Goal: Task Accomplishment & Management: Manage account settings

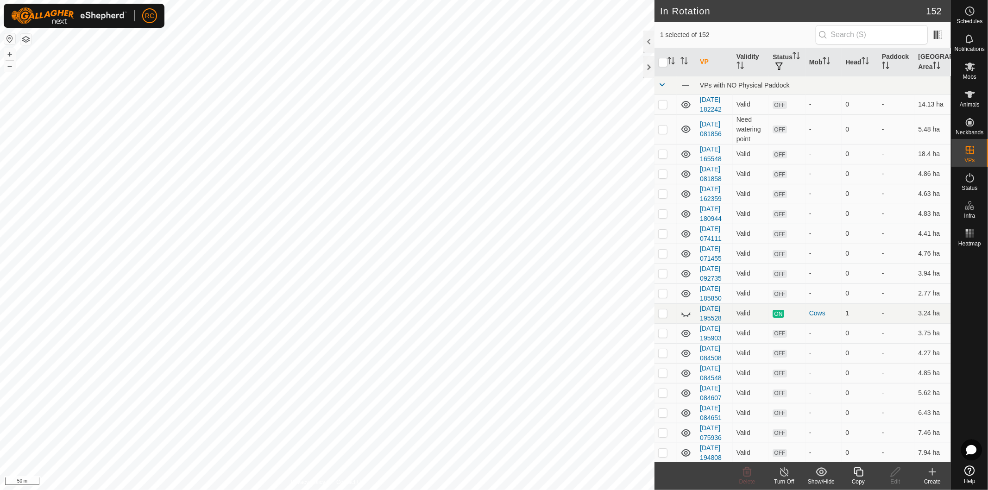
click at [859, 471] on icon at bounding box center [859, 472] width 12 height 11
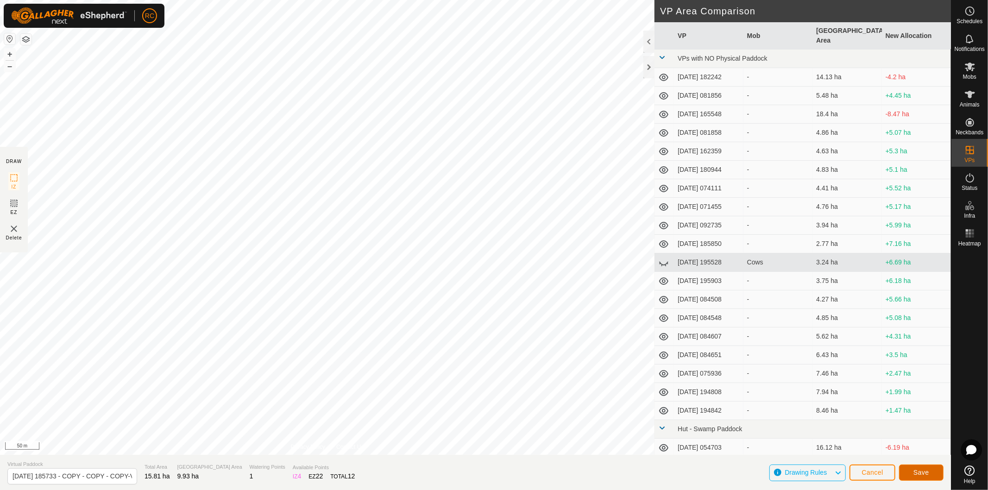
click at [922, 474] on span "Save" at bounding box center [922, 472] width 16 height 7
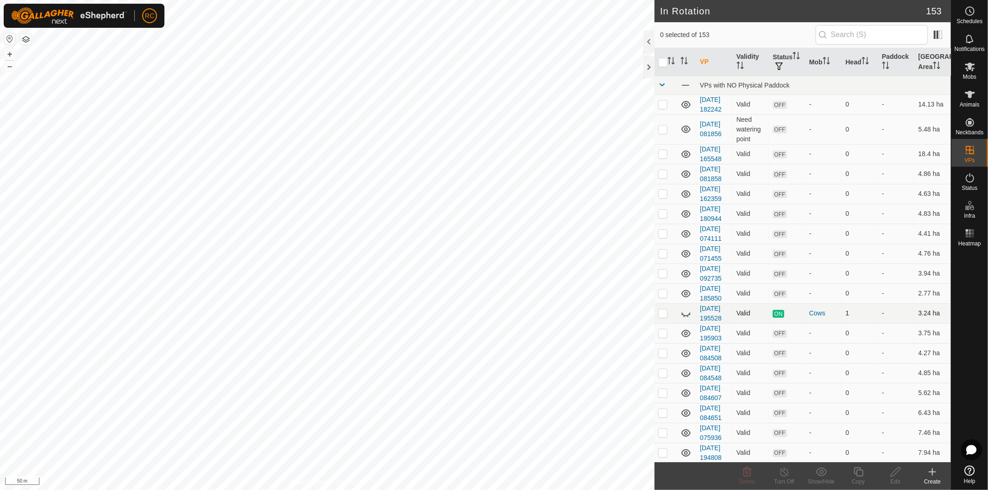
checkbox input "true"
checkbox input "false"
click at [973, 74] on span "Mobs" at bounding box center [969, 77] width 13 height 6
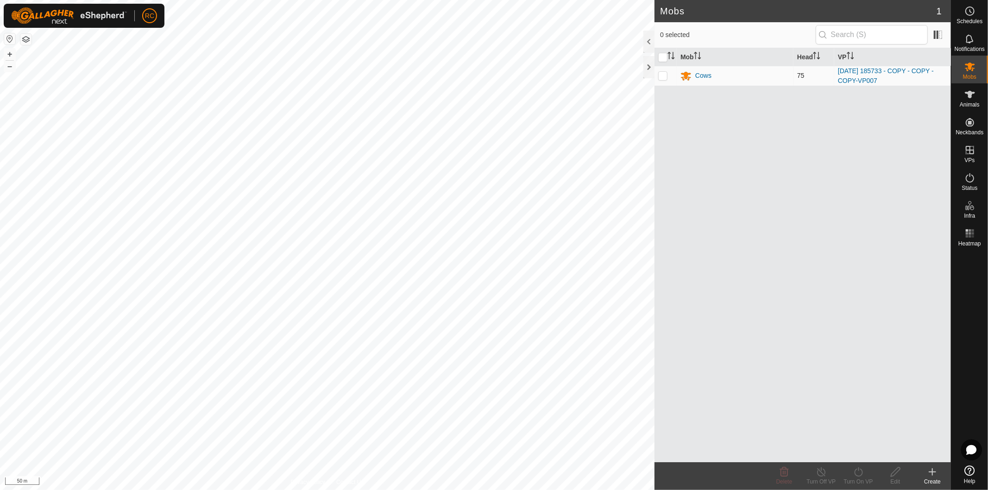
click at [657, 77] on td at bounding box center [666, 76] width 22 height 20
checkbox input "true"
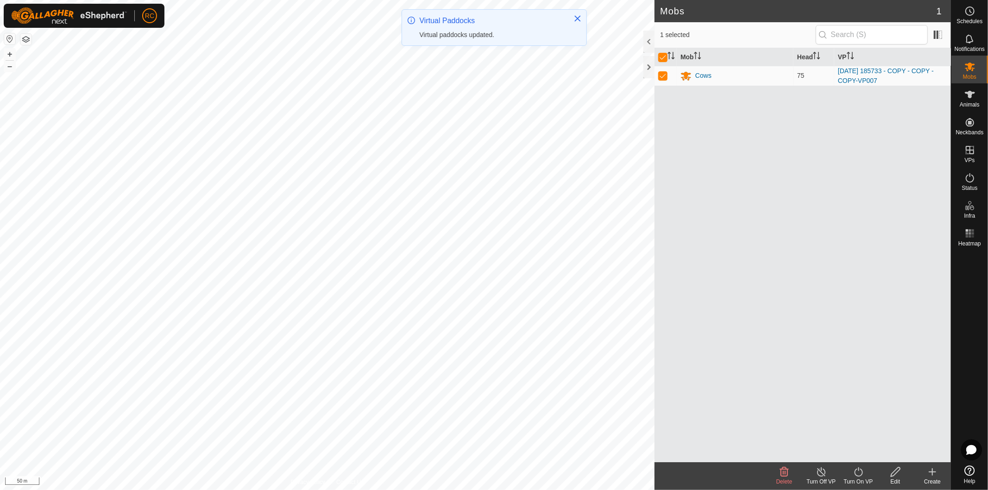
click at [864, 479] on div "Turn On VP" at bounding box center [858, 482] width 37 height 8
click at [866, 425] on link "Later" at bounding box center [886, 432] width 92 height 19
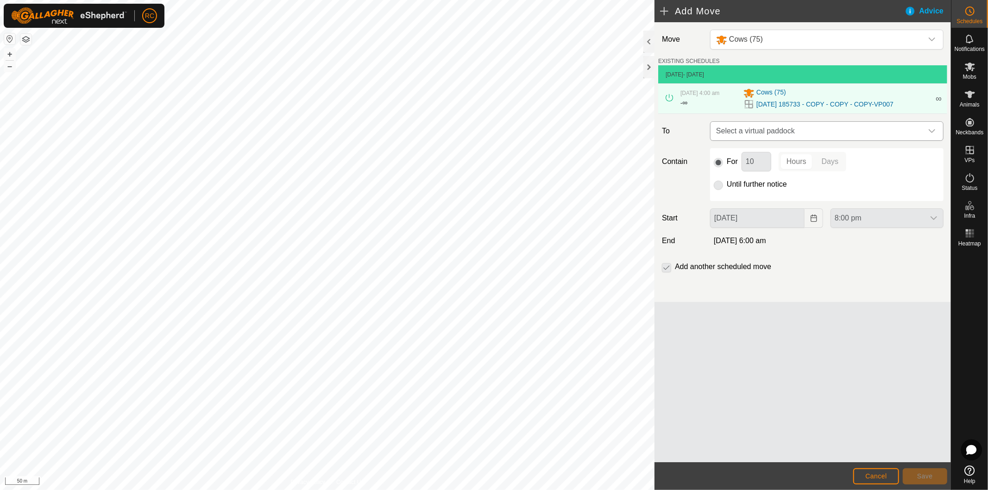
click at [768, 131] on span "Select a virtual paddock" at bounding box center [818, 131] width 210 height 19
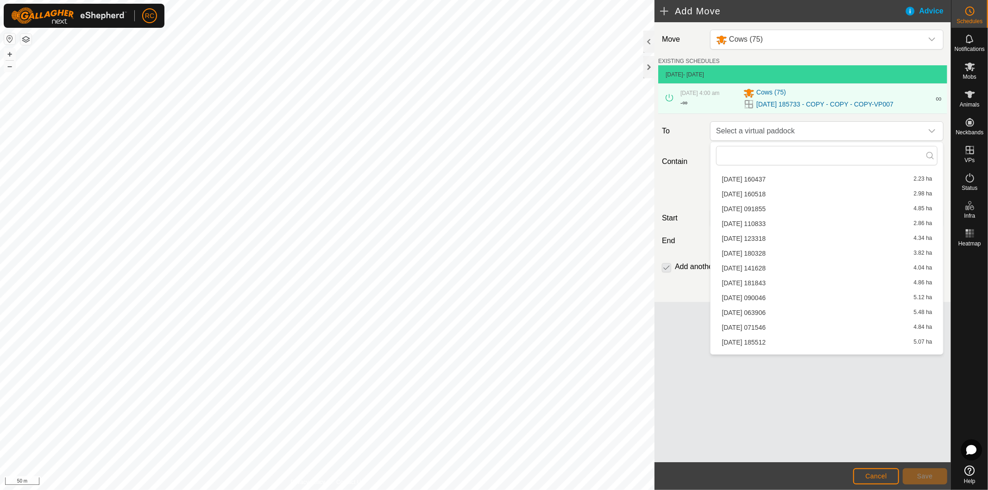
scroll to position [412, 0]
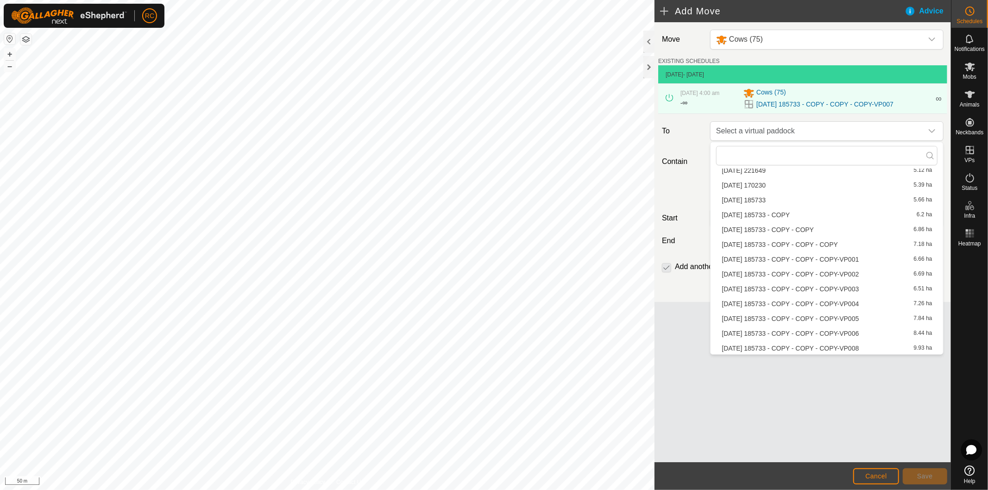
click at [795, 347] on li "[DATE] 185733 - COPY - COPY - COPY-VP008 9.93 ha" at bounding box center [826, 348] width 221 height 14
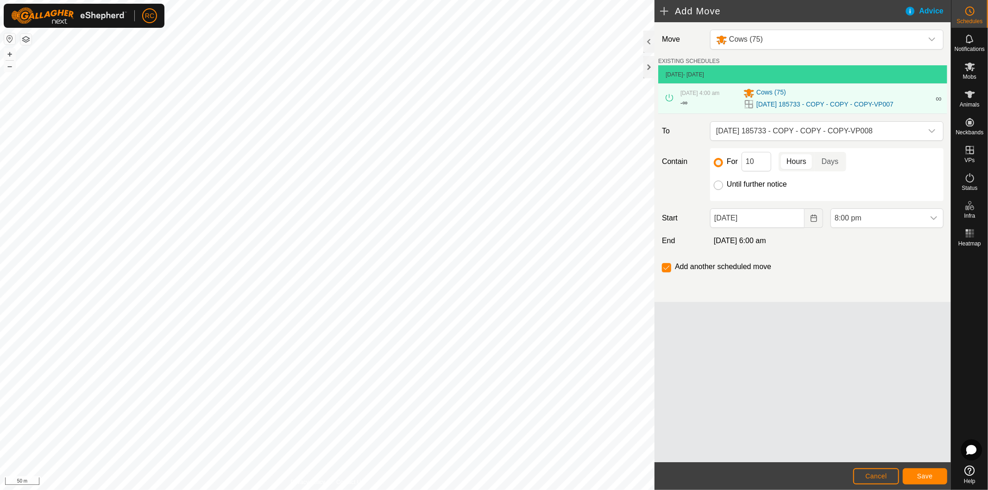
click at [717, 188] on input "Until further notice" at bounding box center [718, 185] width 9 height 9
radio input "true"
checkbox input "false"
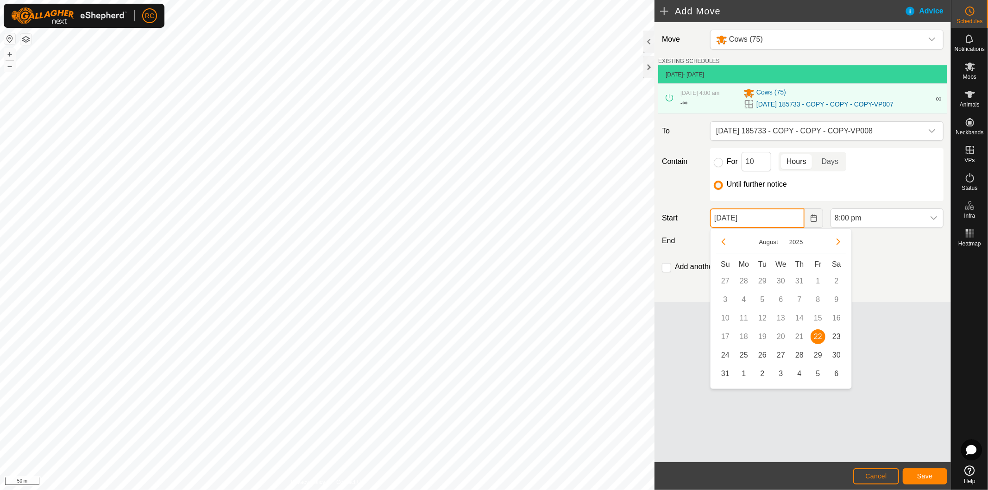
click at [774, 227] on input "[DATE]" at bounding box center [757, 217] width 95 height 19
click at [836, 335] on span "23" at bounding box center [836, 336] width 15 height 15
type input "[DATE]"
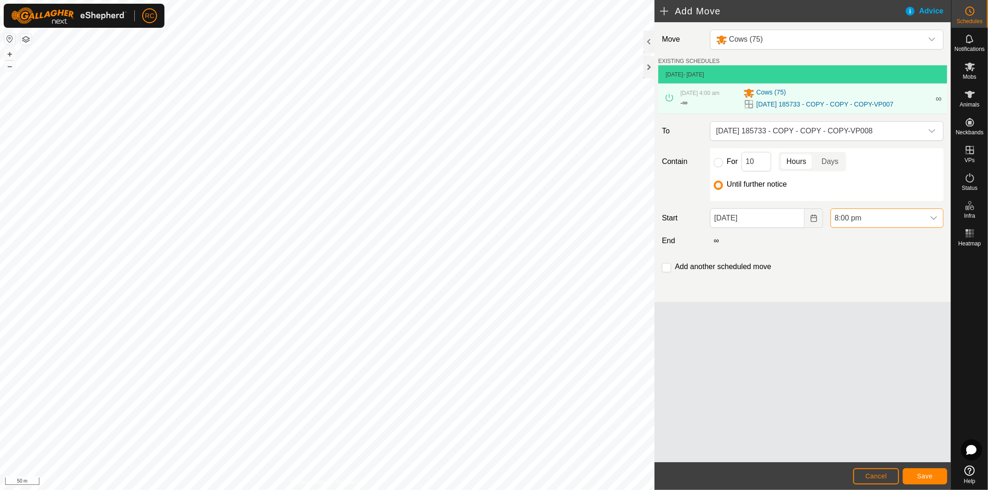
click at [875, 211] on span "8:00 pm" at bounding box center [878, 218] width 94 height 19
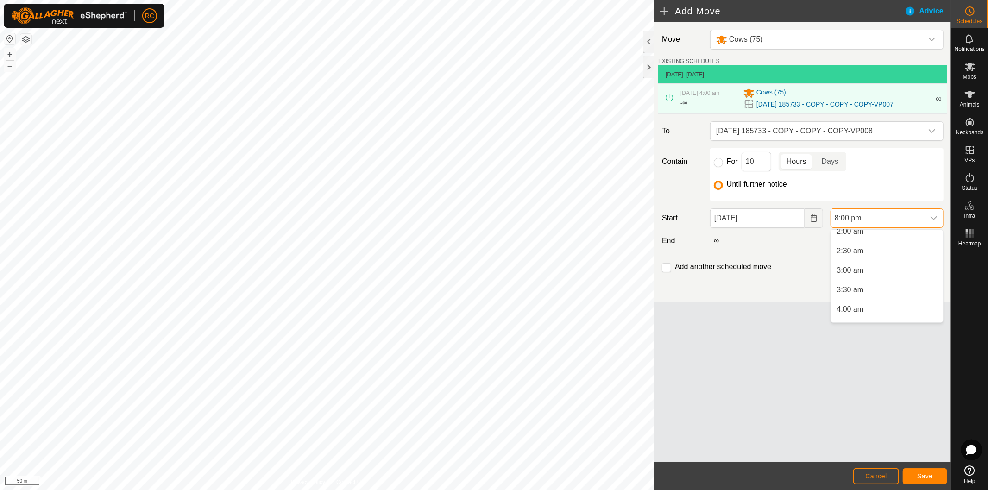
scroll to position [82, 0]
click at [859, 312] on li "4:00 am" at bounding box center [887, 312] width 112 height 19
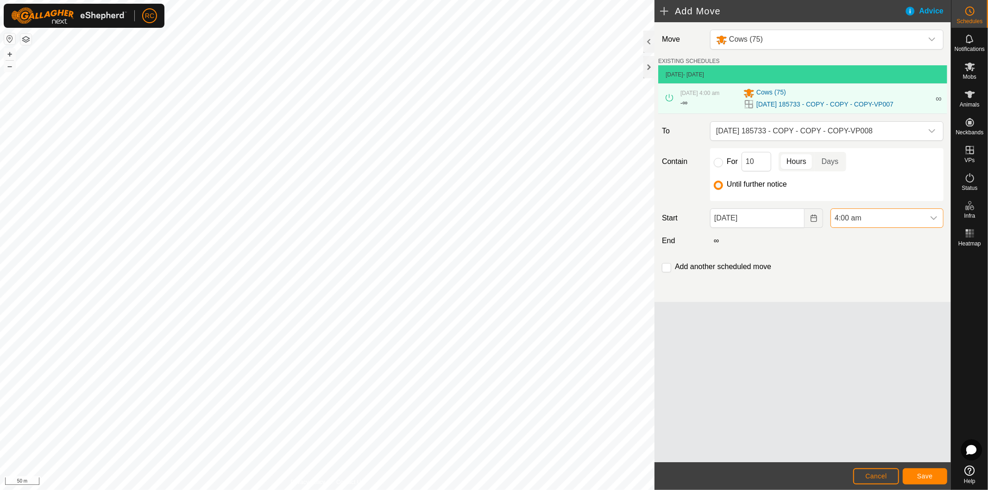
scroll to position [703, 0]
click at [827, 259] on div "Move Cows (75) EXISTING SCHEDULES [DATE] - [DATE] [DATE] 4:00 am - ∞ Cows [PHON…" at bounding box center [803, 162] width 297 height 280
click at [921, 476] on span "Save" at bounding box center [925, 476] width 16 height 7
